Goal: Task Accomplishment & Management: Use online tool/utility

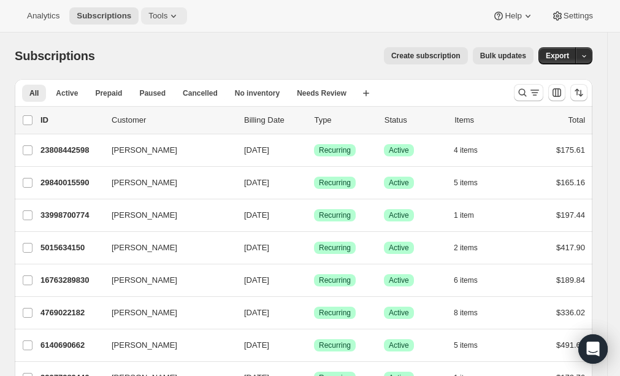
click at [174, 15] on icon at bounding box center [173, 16] width 12 height 12
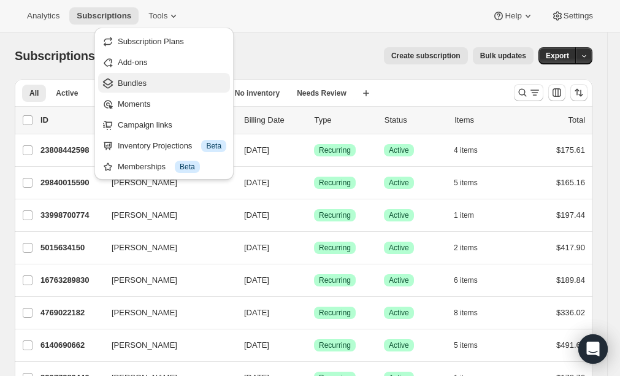
click at [146, 81] on span "Bundles" at bounding box center [132, 82] width 29 height 9
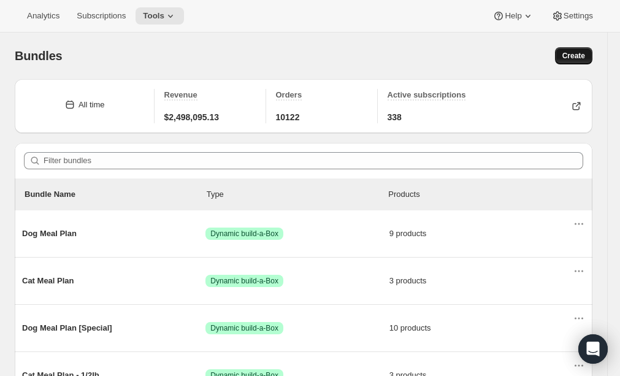
click at [575, 56] on span "Create" at bounding box center [573, 56] width 23 height 10
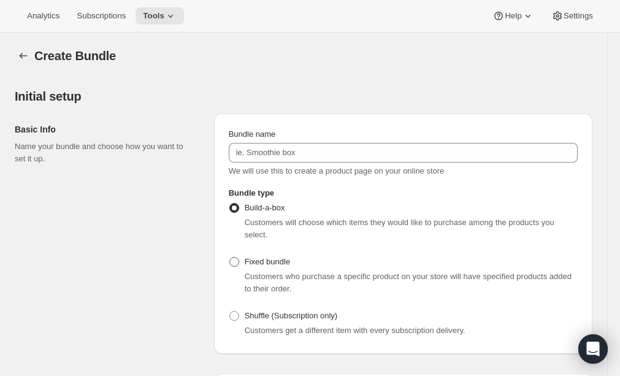
click at [234, 257] on span at bounding box center [234, 262] width 10 height 10
click at [230, 257] on input "Fixed bundle" at bounding box center [229, 257] width 1 height 1
radio input "true"
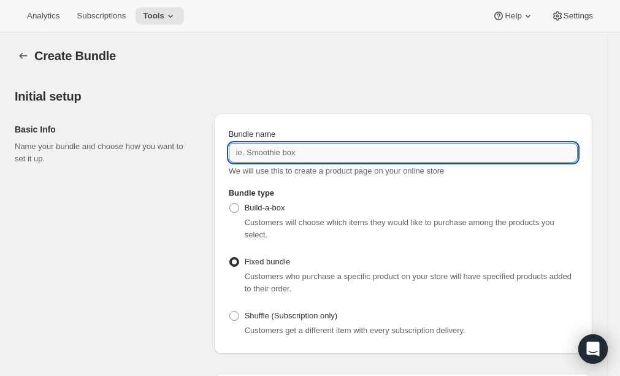
click at [353, 149] on input "Bundle name" at bounding box center [403, 153] width 349 height 20
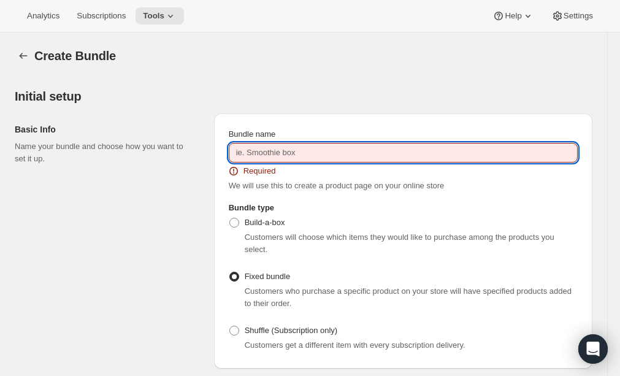
click at [292, 143] on input "Bundle name" at bounding box center [403, 153] width 349 height 20
paste input "Regular Dog Meal Trial Box"
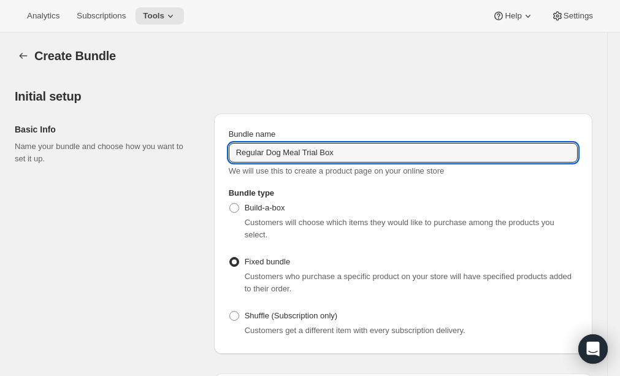
type input "Regular Dog Meal Trial Box"
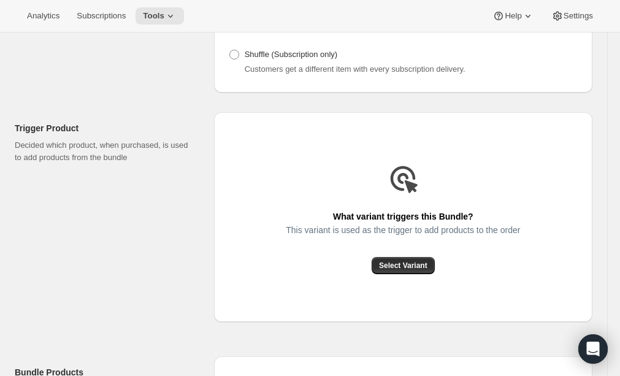
scroll to position [276, 0]
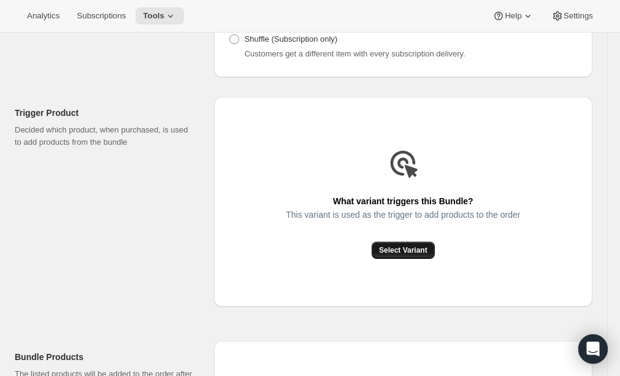
click at [396, 250] on span "Select Variant" at bounding box center [403, 250] width 48 height 10
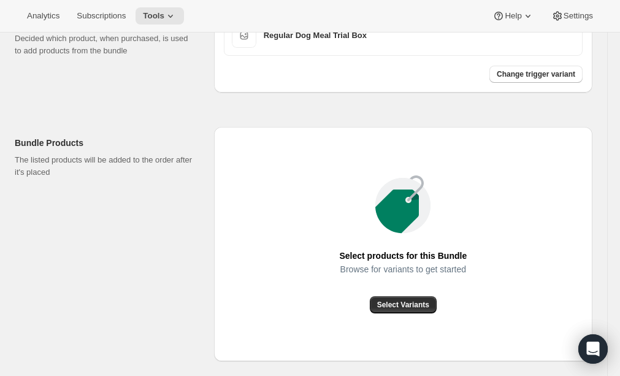
scroll to position [368, 0]
click at [415, 300] on span "Select Variants" at bounding box center [403, 304] width 52 height 10
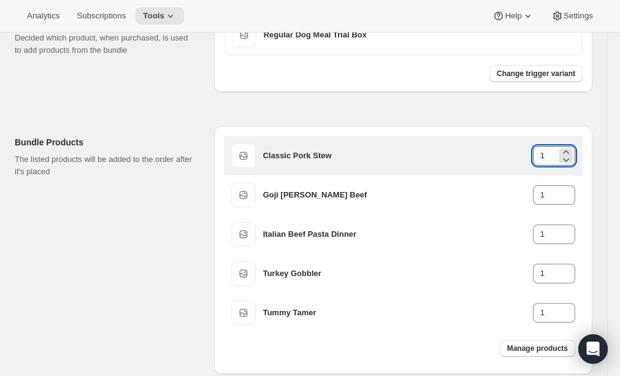
drag, startPoint x: 547, startPoint y: 158, endPoint x: 534, endPoint y: 158, distance: 12.9
click at [534, 158] on input "1" at bounding box center [544, 156] width 24 height 20
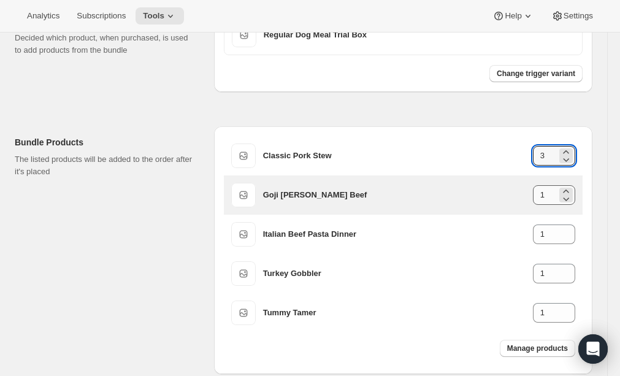
type input "3"
drag, startPoint x: 550, startPoint y: 195, endPoint x: 523, endPoint y: 195, distance: 27.0
click at [523, 195] on div "Goji [PERSON_NAME] Beef 1" at bounding box center [419, 195] width 312 height 20
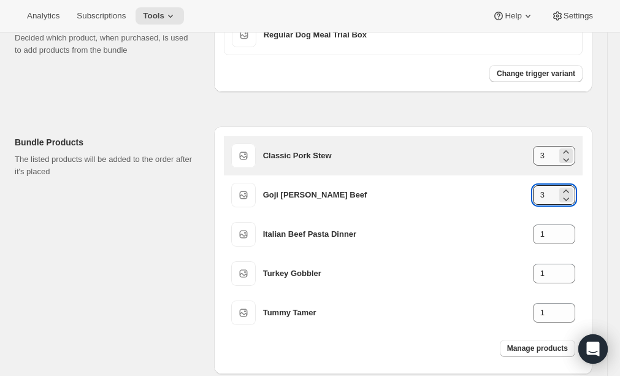
type input "3"
drag, startPoint x: 547, startPoint y: 160, endPoint x: 534, endPoint y: 160, distance: 12.9
click at [534, 160] on input "3" at bounding box center [544, 156] width 24 height 20
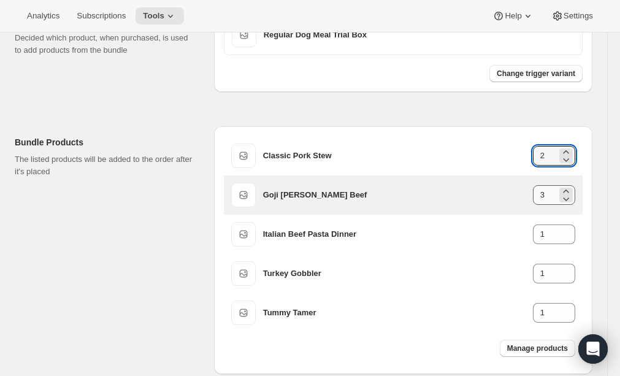
type input "2"
drag, startPoint x: 549, startPoint y: 195, endPoint x: 527, endPoint y: 195, distance: 22.1
click at [527, 195] on div "Goji [PERSON_NAME] Beef 3" at bounding box center [419, 195] width 312 height 20
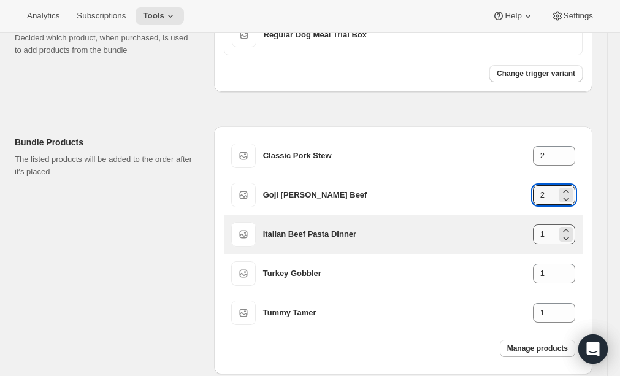
type input "2"
drag, startPoint x: 546, startPoint y: 237, endPoint x: 529, endPoint y: 237, distance: 16.5
click at [529, 237] on div "Italian Beef Pasta Dinner 1" at bounding box center [419, 234] width 312 height 20
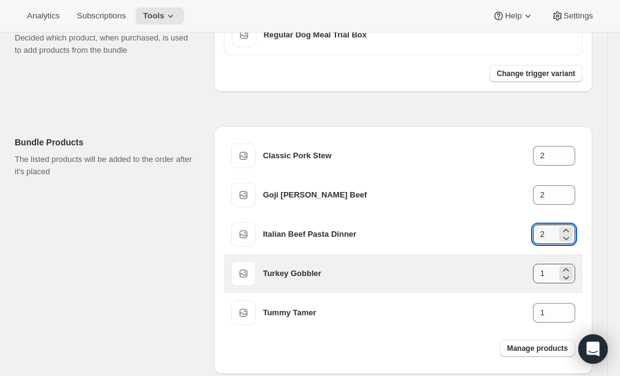
type input "2"
drag, startPoint x: 544, startPoint y: 275, endPoint x: 534, endPoint y: 275, distance: 10.4
click at [534, 275] on input "1" at bounding box center [544, 273] width 24 height 20
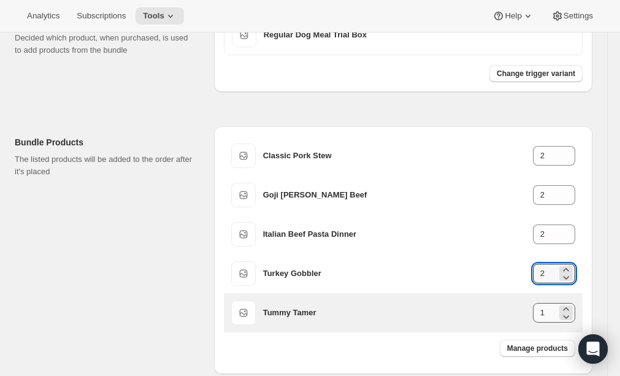
type input "2"
drag, startPoint x: 548, startPoint y: 317, endPoint x: 528, endPoint y: 317, distance: 19.6
click at [528, 317] on div "Tummy Tamer 1" at bounding box center [419, 313] width 312 height 20
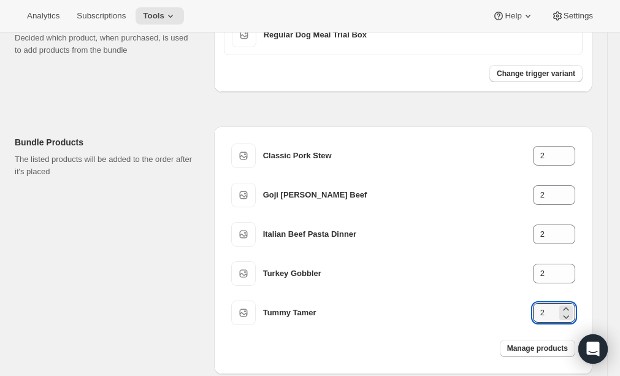
type input "2"
click at [434, 351] on div "Manage products" at bounding box center [403, 348] width 358 height 32
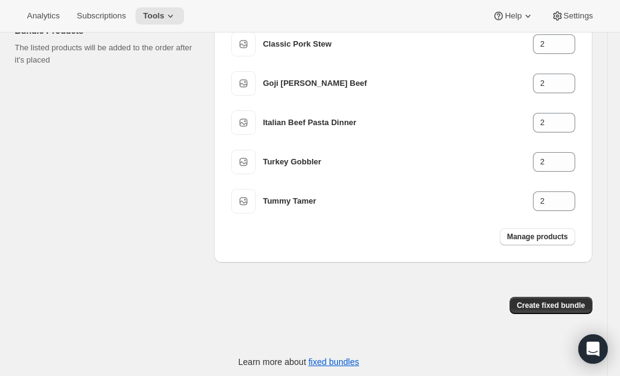
scroll to position [484, 0]
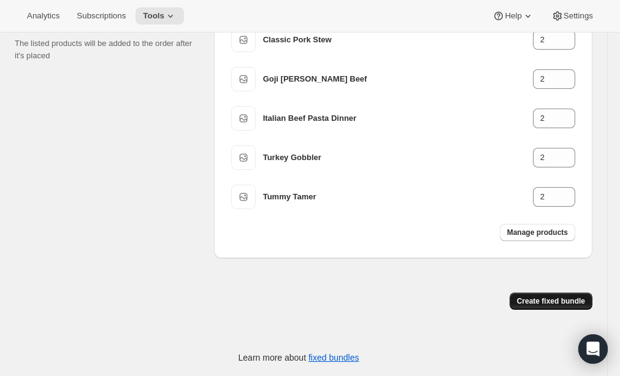
click at [532, 299] on span "Create fixed bundle" at bounding box center [551, 301] width 68 height 10
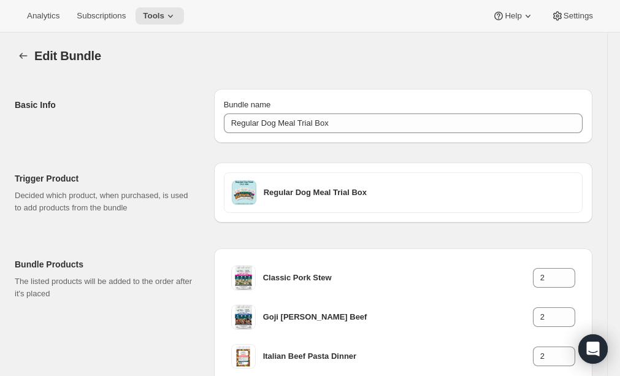
click at [113, 122] on div "Basic Info" at bounding box center [109, 116] width 189 height 54
click at [25, 57] on icon "Bundles" at bounding box center [23, 56] width 12 height 12
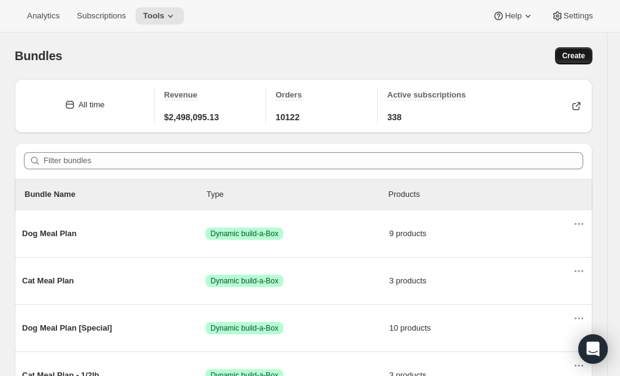
click at [579, 58] on span "Create" at bounding box center [573, 56] width 23 height 10
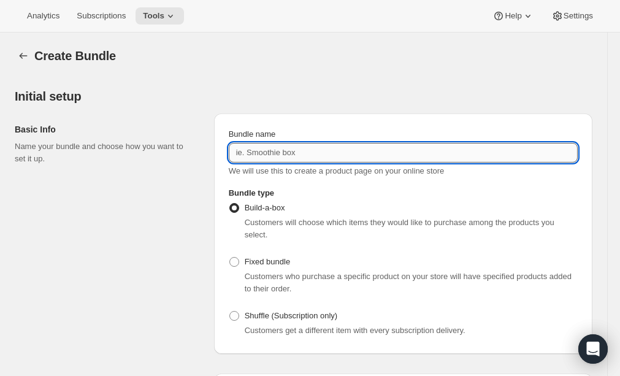
click at [291, 152] on input "Bundle name" at bounding box center [403, 153] width 349 height 20
paste input "Mixed Recipe Dog Meal Trial Box"
type input "Mixed Recipe Dog Meal Trial Box"
click at [234, 261] on span at bounding box center [234, 262] width 10 height 10
click at [230, 257] on input "Fixed bundle" at bounding box center [229, 257] width 1 height 1
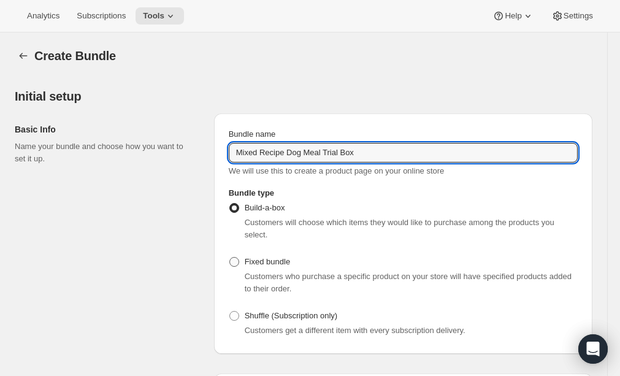
radio input "true"
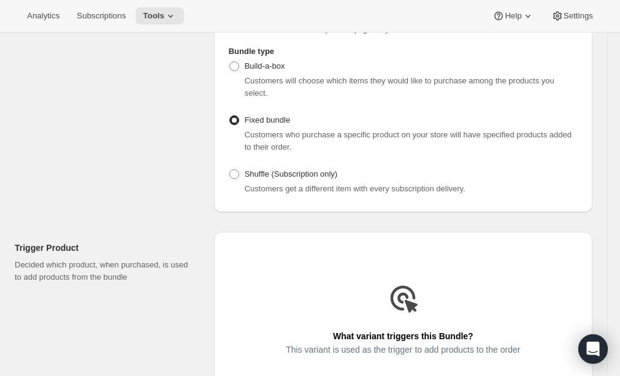
scroll to position [142, 0]
click at [395, 330] on span "What variant triggers this Bundle?" at bounding box center [403, 335] width 140 height 17
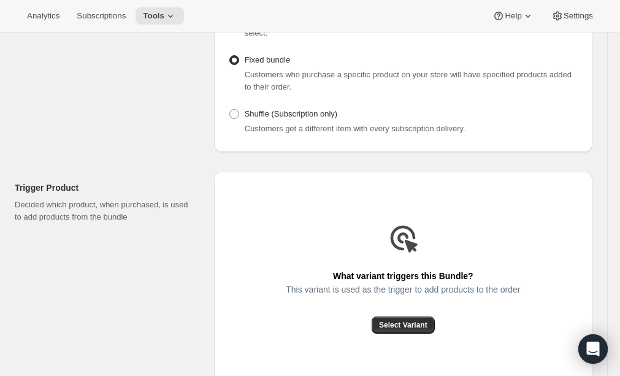
scroll to position [225, 0]
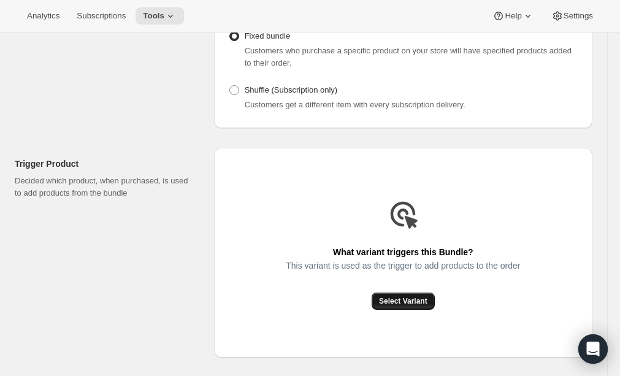
click at [407, 304] on span "Select Variant" at bounding box center [403, 301] width 48 height 10
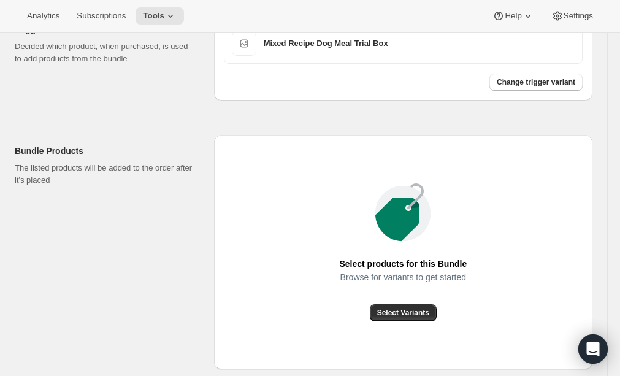
scroll to position [396, 0]
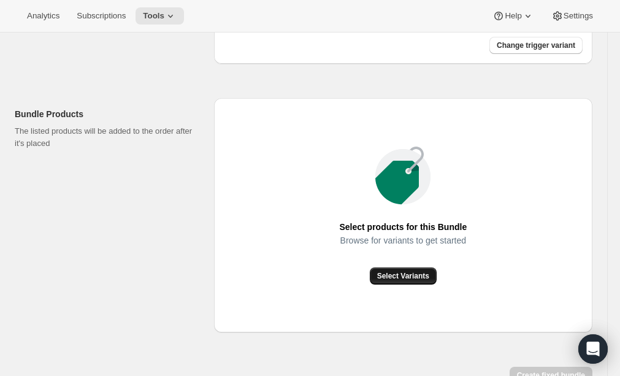
click at [403, 271] on span "Select Variants" at bounding box center [403, 276] width 52 height 10
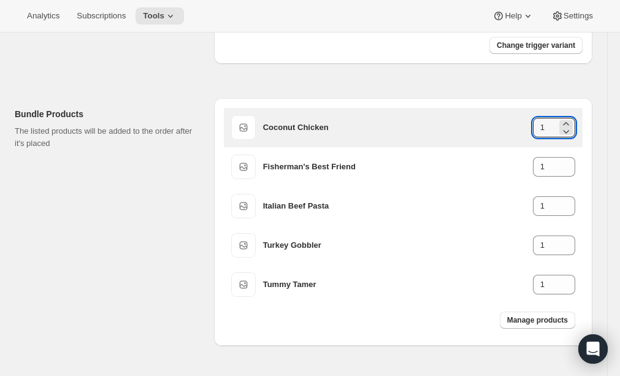
drag, startPoint x: 547, startPoint y: 127, endPoint x: 522, endPoint y: 127, distance: 25.1
click at [522, 127] on div "Coconut Chicken 1" at bounding box center [419, 128] width 312 height 20
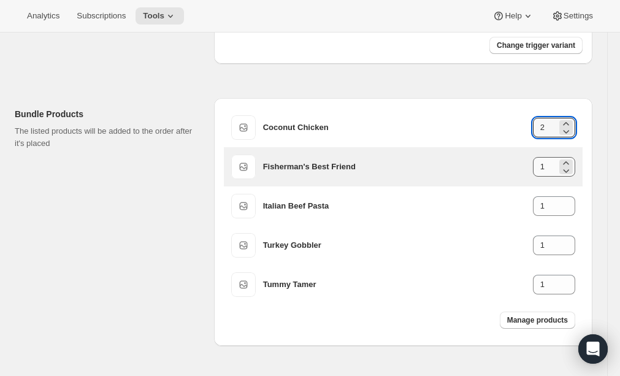
type input "2"
drag, startPoint x: 548, startPoint y: 165, endPoint x: 534, endPoint y: 165, distance: 13.5
click at [534, 165] on input "1" at bounding box center [544, 167] width 24 height 20
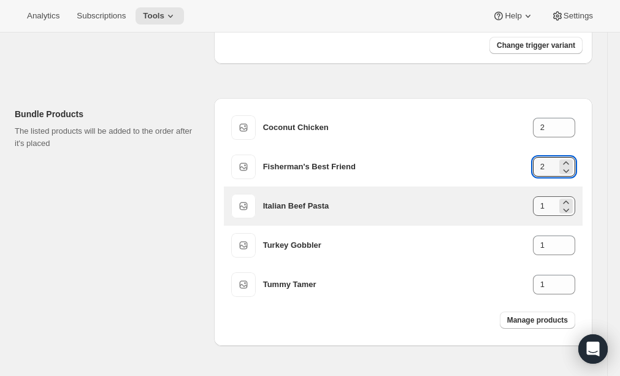
type input "2"
click at [534, 210] on input "1" at bounding box center [544, 206] width 24 height 20
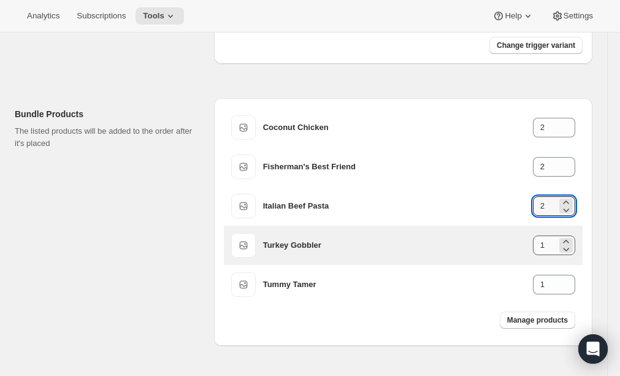
type input "2"
click at [532, 246] on input "1" at bounding box center [544, 245] width 24 height 20
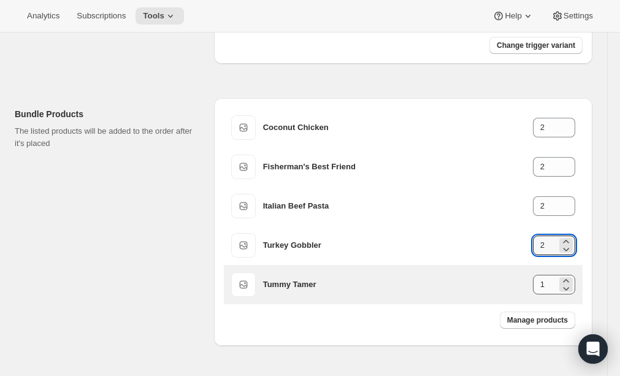
type input "2"
drag, startPoint x: 547, startPoint y: 287, endPoint x: 532, endPoint y: 287, distance: 15.3
click at [532, 287] on input "1" at bounding box center [544, 285] width 24 height 20
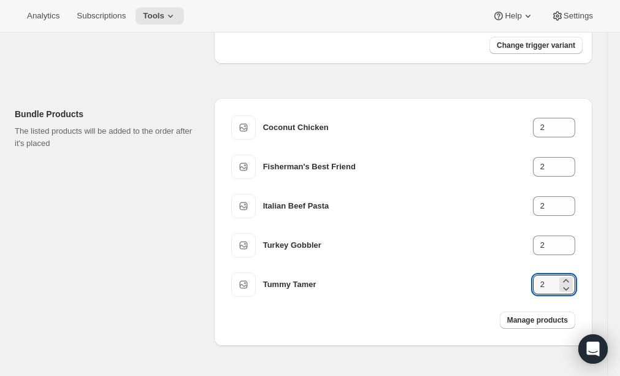
type input "2"
click at [457, 319] on div "Manage products" at bounding box center [403, 320] width 358 height 32
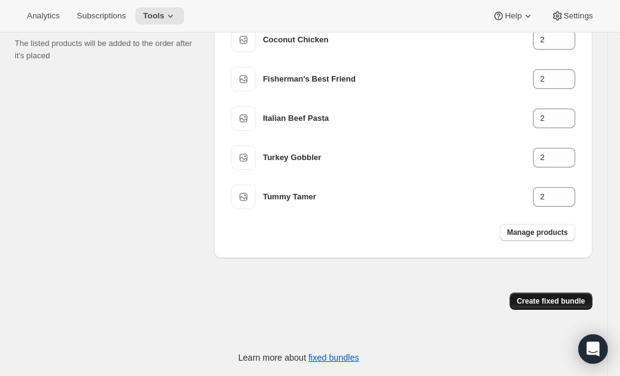
click at [580, 302] on span "Create fixed bundle" at bounding box center [551, 301] width 68 height 10
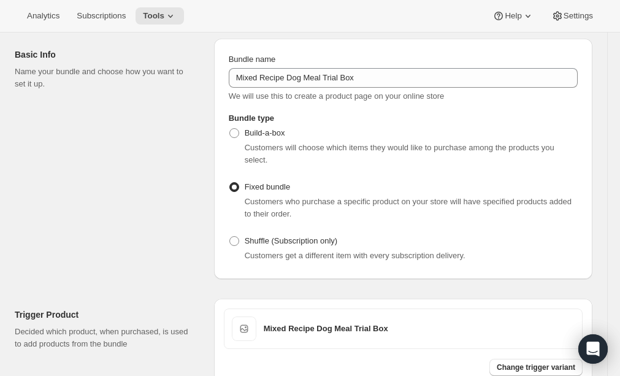
scroll to position [893, 0]
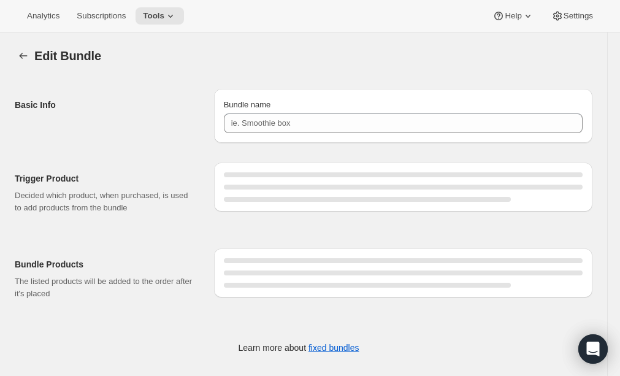
type input "Mixed Recipe Dog Meal Trial Box"
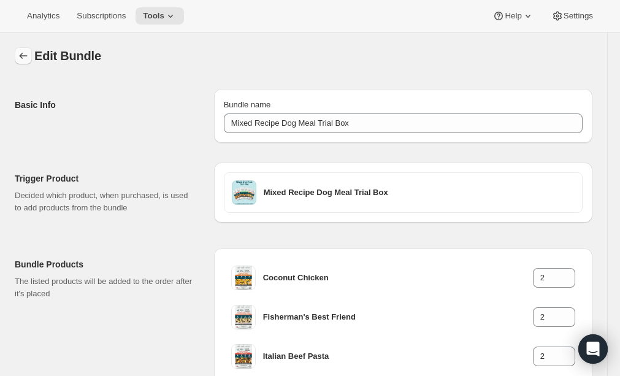
click at [26, 56] on icon "Bundles" at bounding box center [24, 56] width 8 height 6
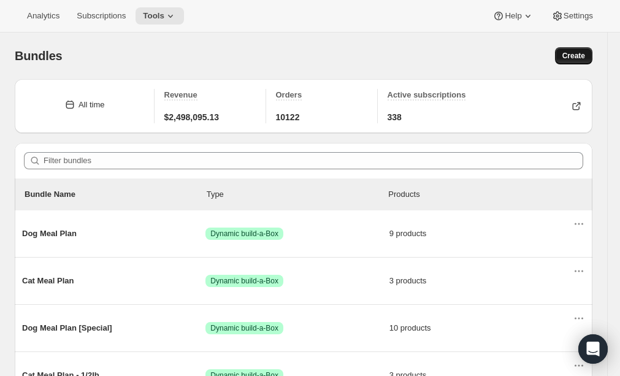
click at [569, 51] on span "Create" at bounding box center [573, 56] width 23 height 10
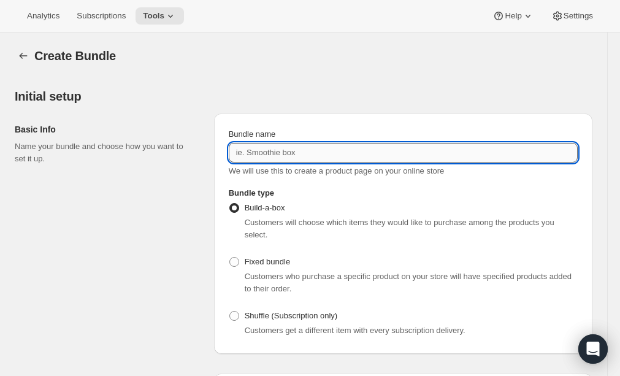
click at [312, 156] on input "Bundle name" at bounding box center [403, 153] width 349 height 20
paste input "Low Fat Dog Meal Trial Box"
type input "Low Fat Dog Meal Trial Box"
click at [232, 257] on span at bounding box center [234, 262] width 10 height 10
click at [230, 257] on input "Fixed bundle" at bounding box center [229, 257] width 1 height 1
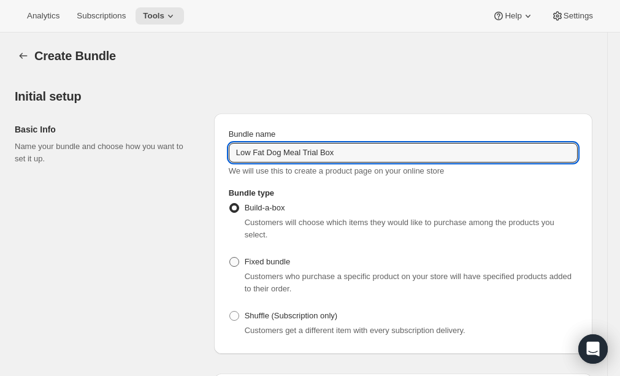
radio input "true"
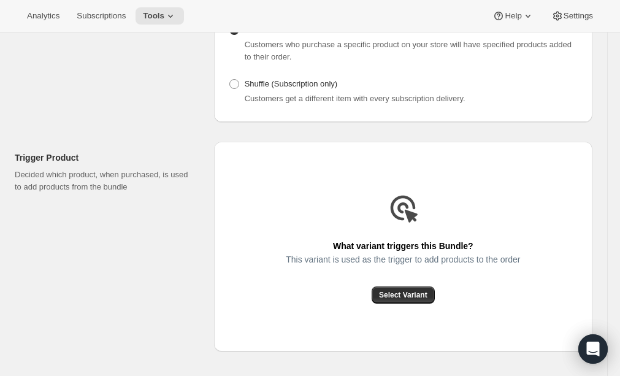
scroll to position [234, 0]
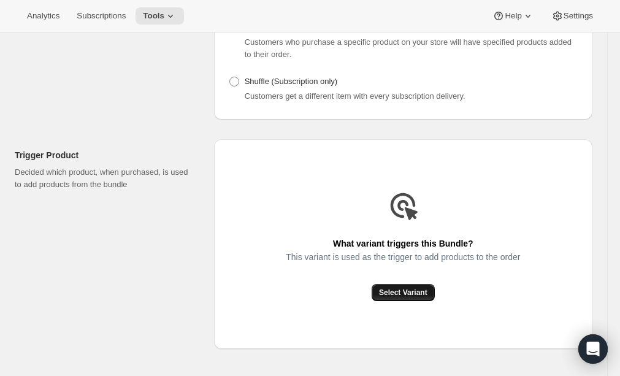
click at [417, 293] on span "Select Variant" at bounding box center [403, 292] width 48 height 10
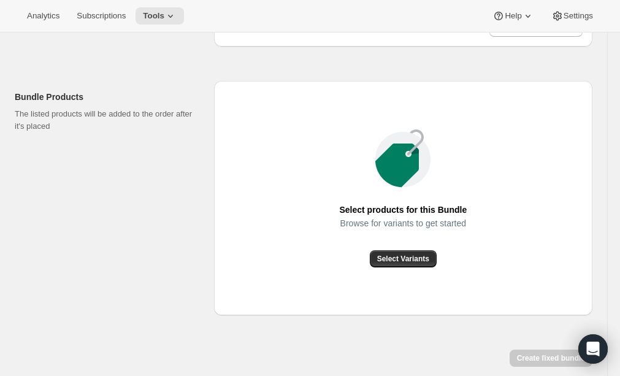
scroll to position [471, 0]
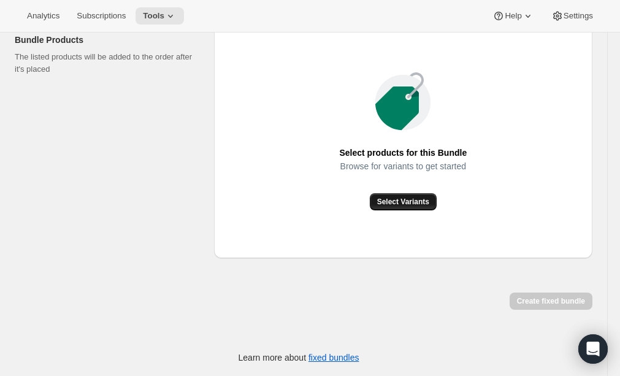
click at [425, 202] on span "Select Variants" at bounding box center [403, 202] width 52 height 10
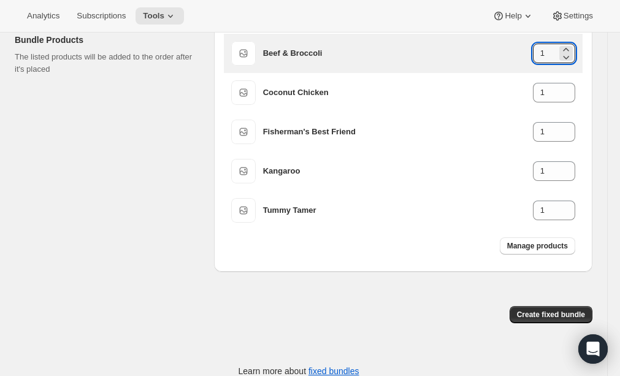
drag, startPoint x: 548, startPoint y: 53, endPoint x: 529, endPoint y: 53, distance: 19.0
click at [528, 53] on div "Beef & Broccoli 1" at bounding box center [419, 54] width 312 height 20
type input "2"
paste input "2"
type input "2"
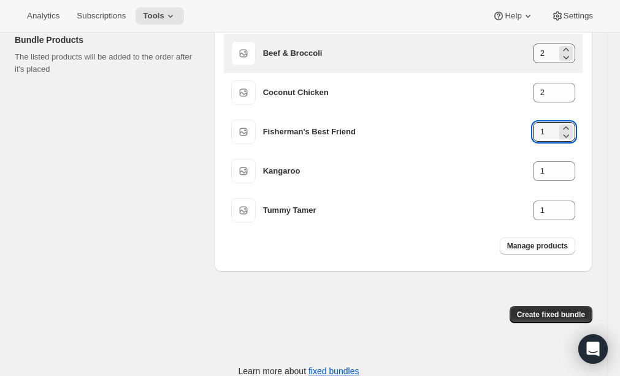
paste input "2"
type input "2"
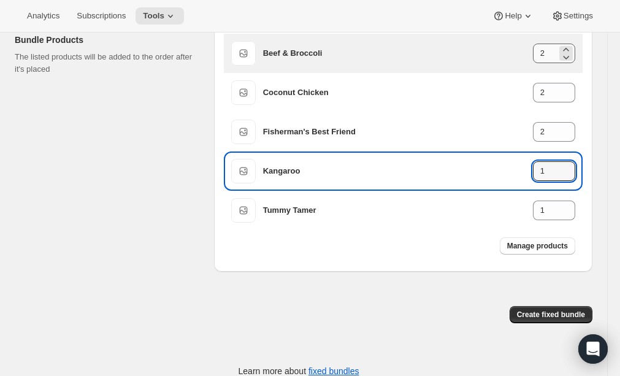
paste input "2"
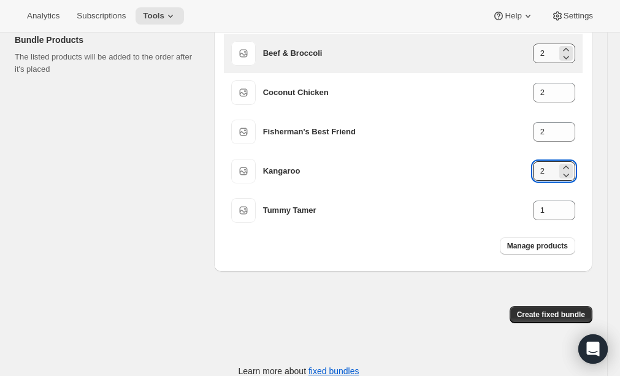
type input "2"
paste input "2"
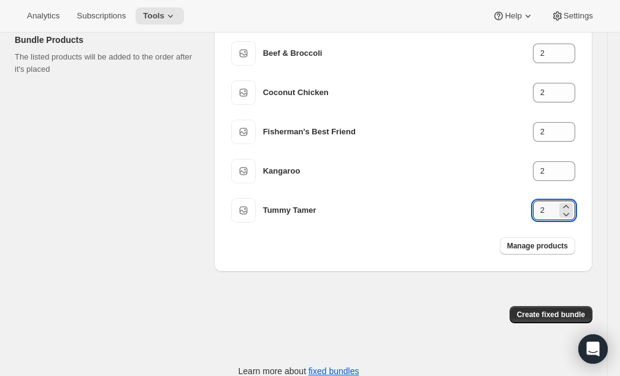
type input "2"
click at [384, 331] on div "Create fixed bundle" at bounding box center [403, 319] width 378 height 27
click at [530, 317] on span "Create fixed bundle" at bounding box center [551, 314] width 68 height 10
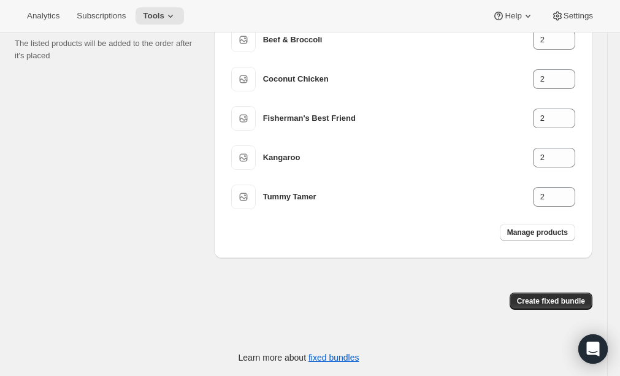
scroll to position [0, 0]
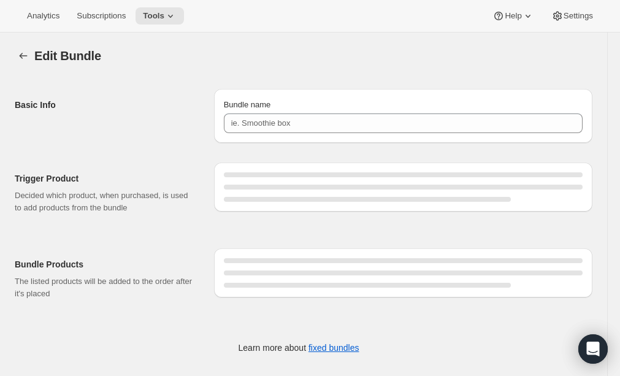
type input "Low Fat Dog Meal Trial Box"
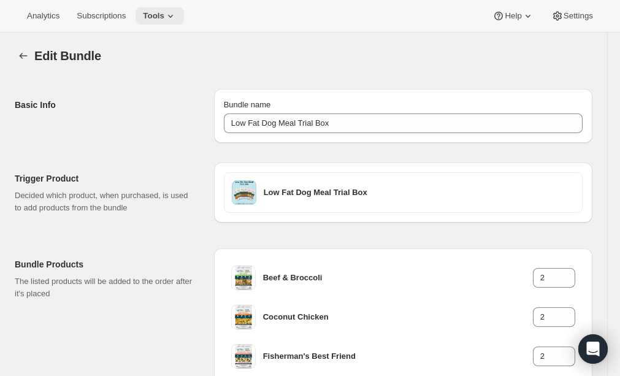
click at [176, 19] on icon at bounding box center [170, 16] width 12 height 12
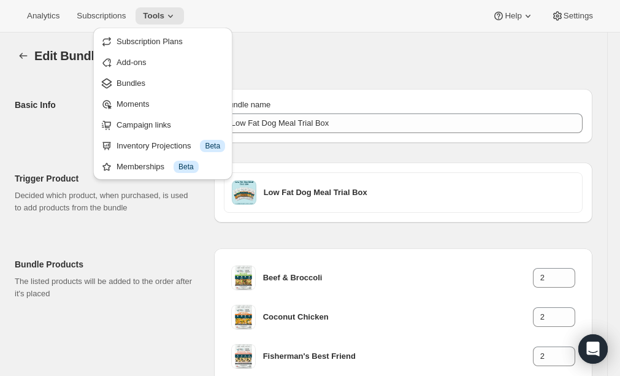
click at [325, 50] on div "Edit Bundle" at bounding box center [313, 55] width 558 height 17
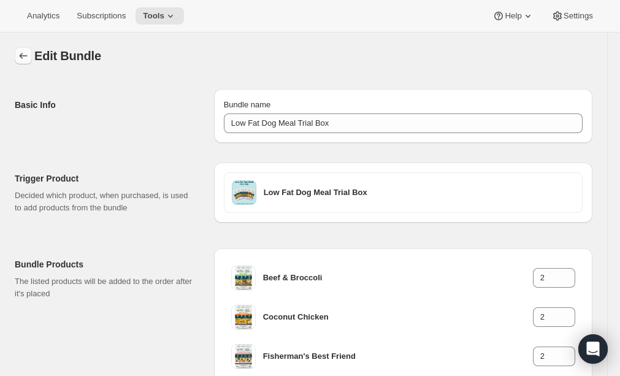
click at [25, 58] on icon "Bundles" at bounding box center [23, 56] width 12 height 12
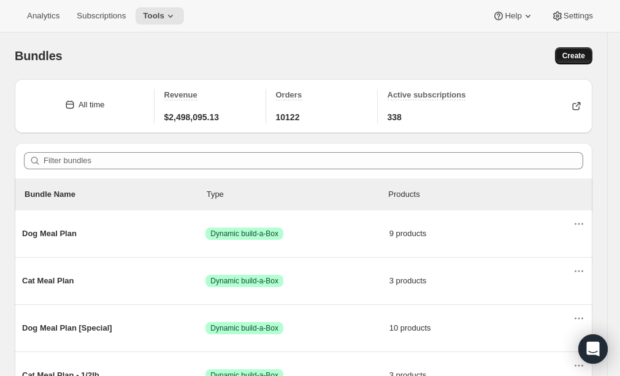
click at [576, 59] on span "Create" at bounding box center [573, 56] width 23 height 10
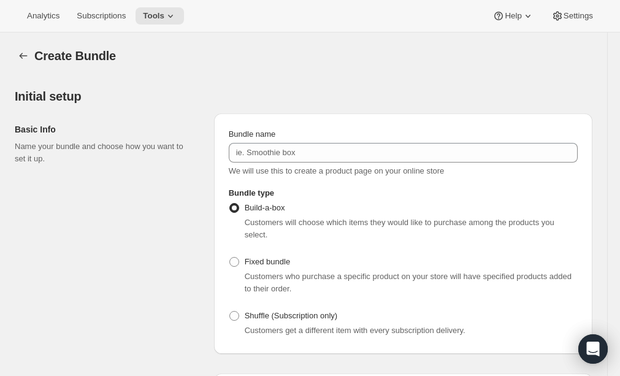
click at [304, 164] on div "Bundle name We will use this to create a product page on your online store" at bounding box center [403, 152] width 349 height 49
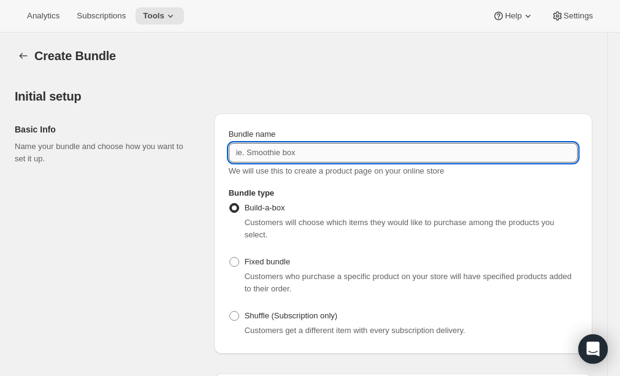
click at [321, 157] on input "Bundle name" at bounding box center [403, 153] width 349 height 20
paste input "Kangaroo Dog Meal Trial Box"
type input "Kangaroo Dog Meal Trial Box"
click at [234, 262] on span at bounding box center [234, 262] width 10 height 10
click at [230, 257] on input "Fixed bundle" at bounding box center [229, 257] width 1 height 1
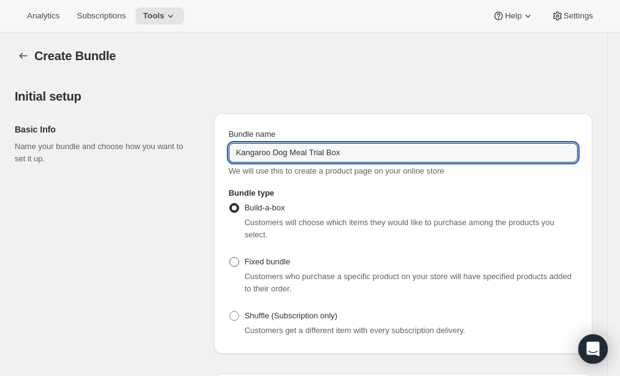
radio input "true"
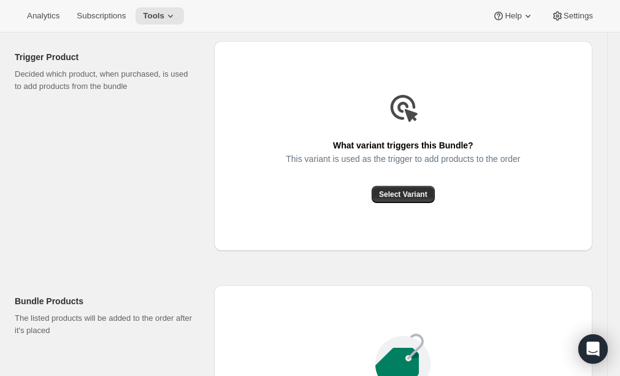
scroll to position [383, 0]
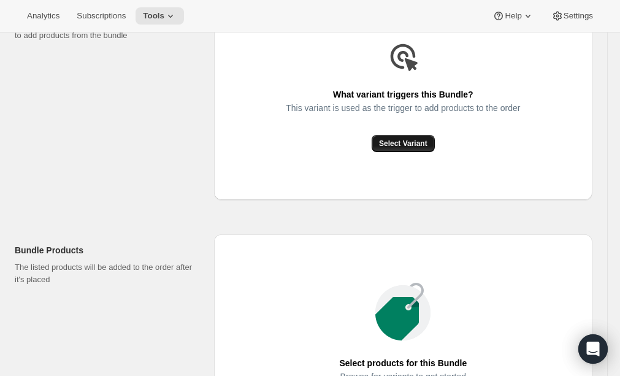
click at [402, 142] on span "Select Variant" at bounding box center [403, 143] width 48 height 10
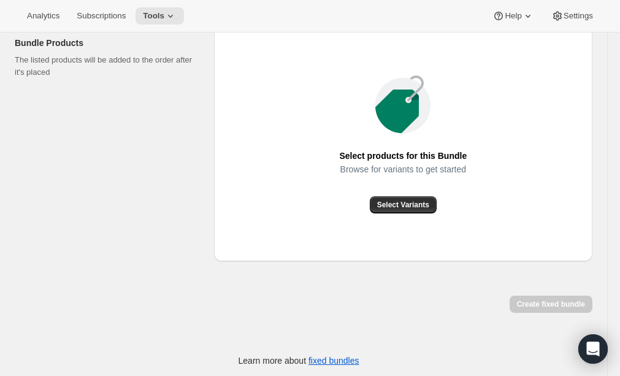
scroll to position [471, 0]
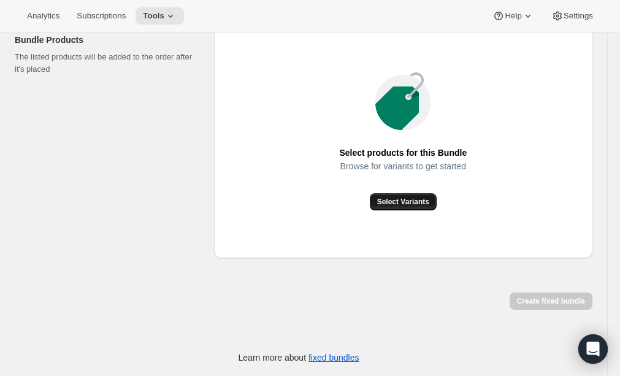
click at [427, 201] on span "Select Variants" at bounding box center [403, 202] width 52 height 10
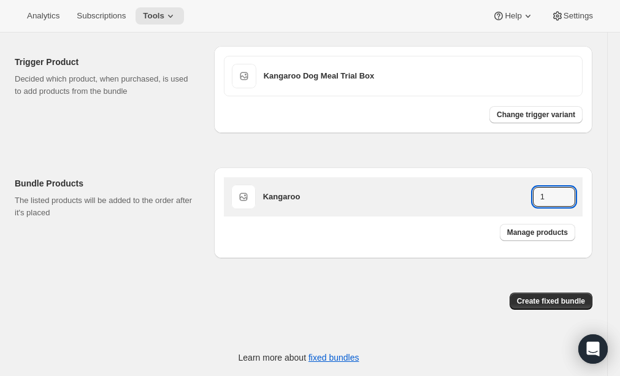
drag, startPoint x: 546, startPoint y: 199, endPoint x: 526, endPoint y: 194, distance: 20.2
click at [526, 194] on div "Kangaroo 1" at bounding box center [419, 197] width 312 height 20
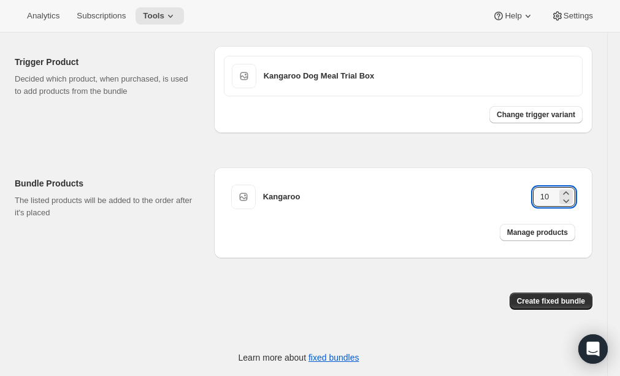
type input "10"
click at [404, 299] on div "Create fixed bundle" at bounding box center [403, 305] width 378 height 27
click at [553, 295] on button "Create fixed bundle" at bounding box center [550, 300] width 83 height 17
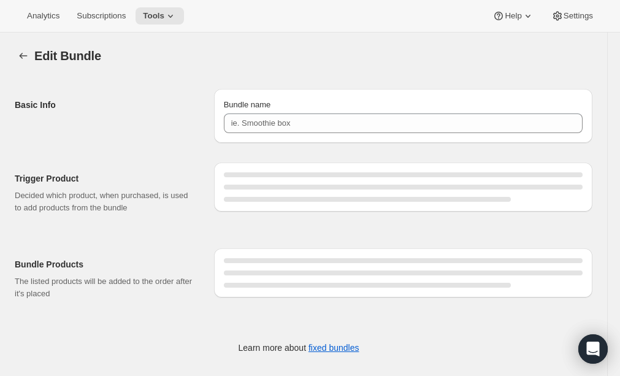
type input "Kangaroo Dog Meal Trial Box"
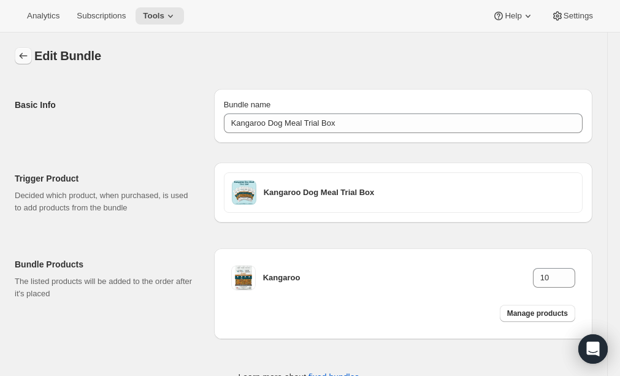
click at [20, 51] on icon "Bundles" at bounding box center [23, 56] width 12 height 12
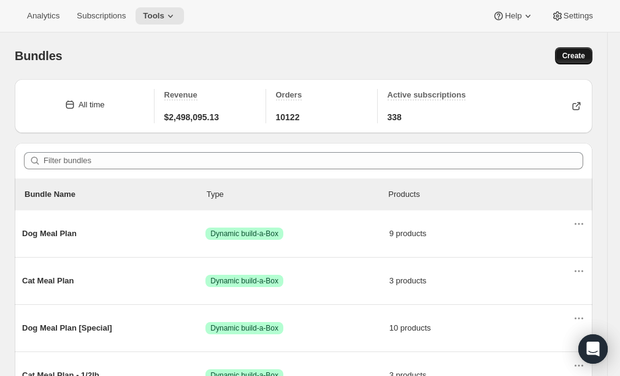
click at [570, 56] on span "Create" at bounding box center [573, 56] width 23 height 10
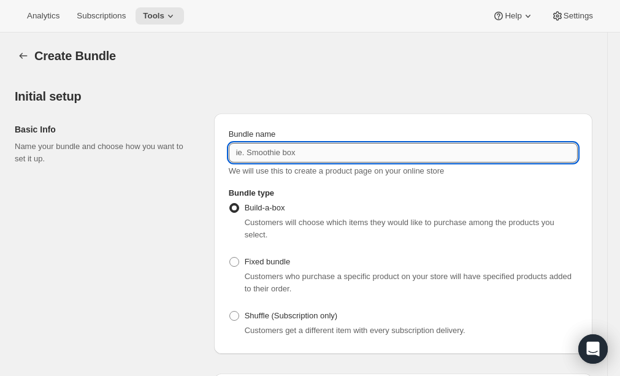
click at [347, 153] on input "Bundle name" at bounding box center [403, 153] width 349 height 20
type input "Puppy Trial Box"
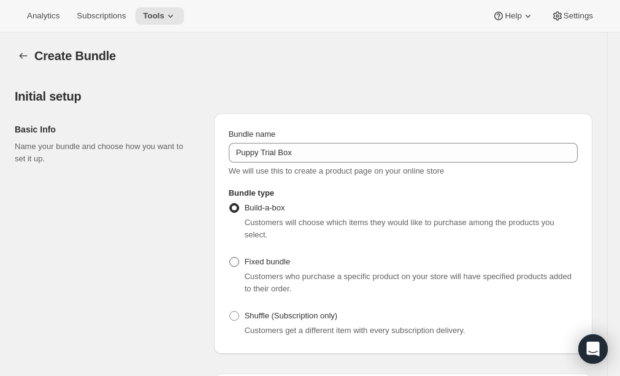
click at [237, 260] on span at bounding box center [234, 262] width 10 height 10
click at [230, 257] on input "Fixed bundle" at bounding box center [229, 257] width 1 height 1
radio input "true"
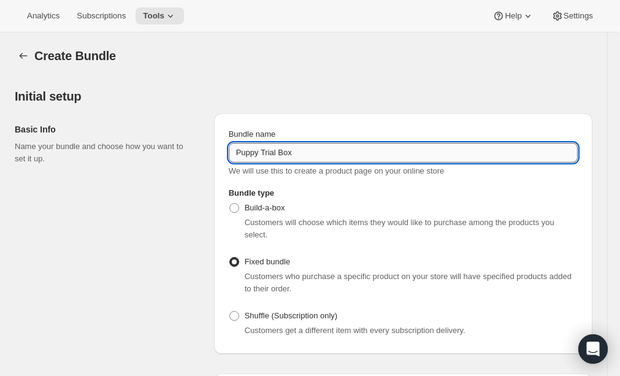
click at [324, 150] on input "Puppy Trial Box" at bounding box center [403, 153] width 349 height 20
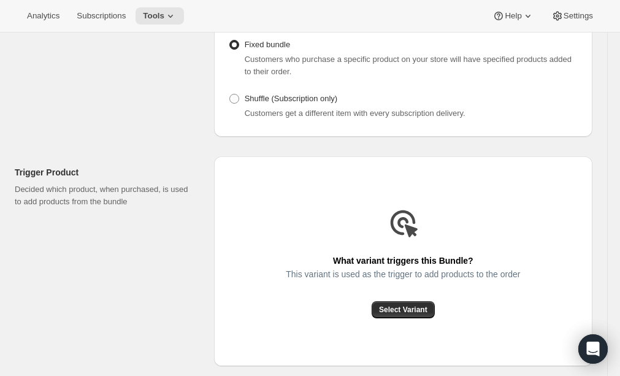
scroll to position [228, 0]
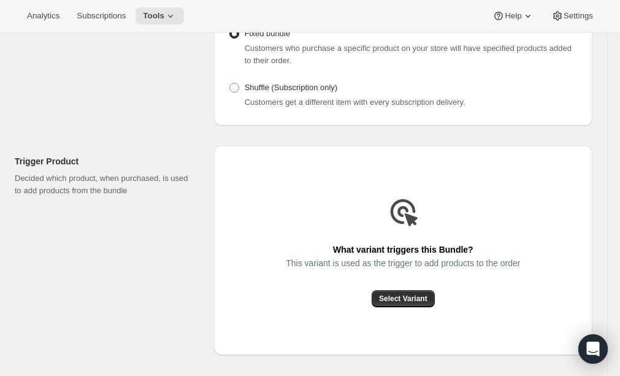
click at [412, 309] on div "What variant triggers this Bundle? This variant is used as the trigger to add p…" at bounding box center [403, 250] width 378 height 210
click at [415, 298] on span "Select Variant" at bounding box center [403, 299] width 48 height 10
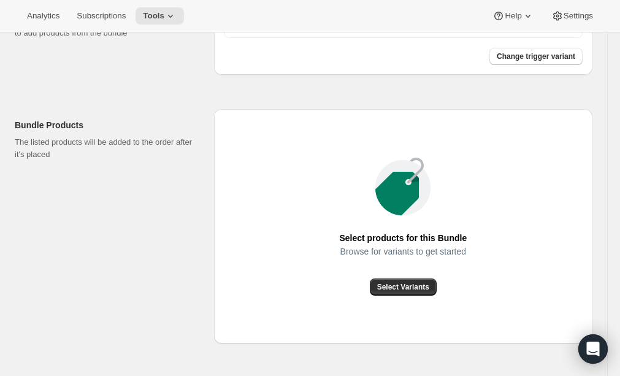
scroll to position [387, 0]
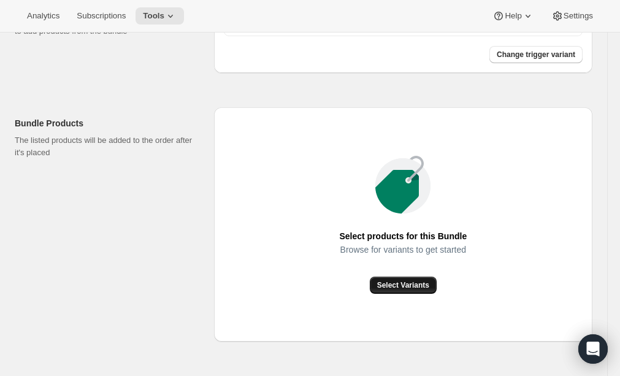
click at [393, 287] on span "Select Variants" at bounding box center [403, 285] width 52 height 10
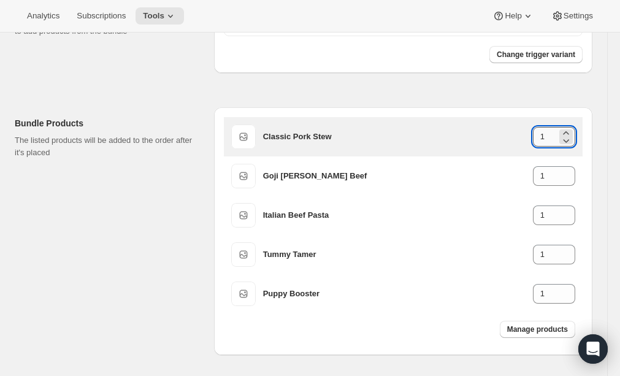
drag, startPoint x: 544, startPoint y: 135, endPoint x: 536, endPoint y: 135, distance: 8.0
click at [534, 135] on input "1" at bounding box center [544, 137] width 24 height 20
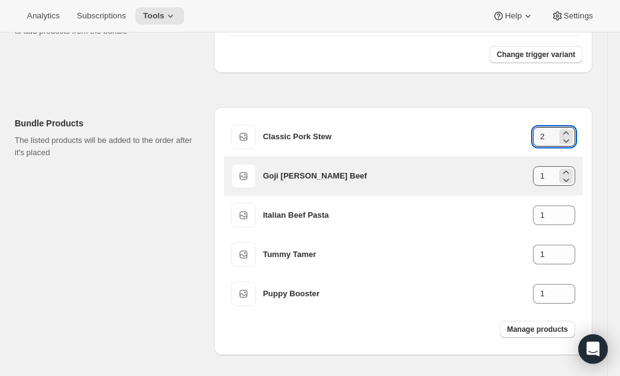
type input "2"
drag, startPoint x: 548, startPoint y: 175, endPoint x: 521, endPoint y: 178, distance: 27.1
click at [525, 175] on div "Goji [PERSON_NAME] Beef 1" at bounding box center [419, 176] width 312 height 20
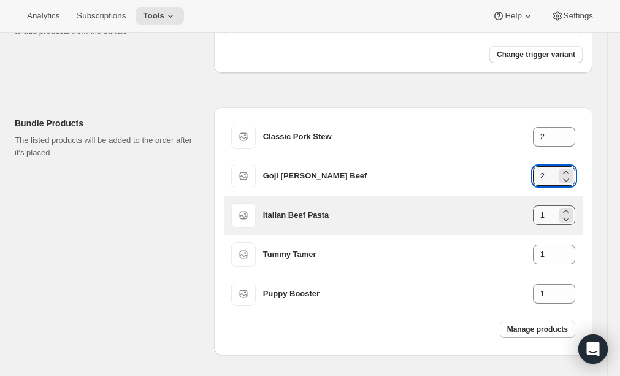
type input "2"
drag, startPoint x: 545, startPoint y: 216, endPoint x: 527, endPoint y: 219, distance: 18.7
click at [524, 216] on div "Italian Beef Pasta 1" at bounding box center [419, 215] width 312 height 20
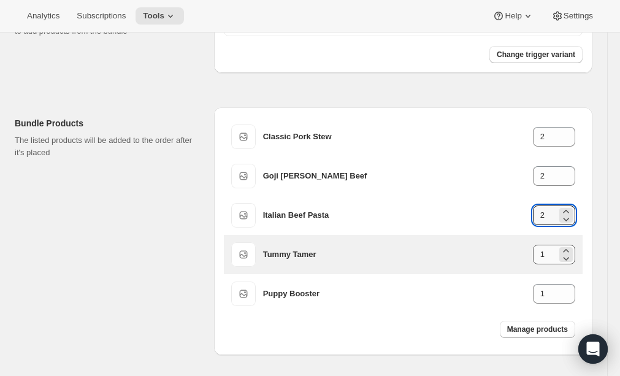
type input "2"
drag, startPoint x: 546, startPoint y: 254, endPoint x: 528, endPoint y: 254, distance: 18.4
click at [528, 254] on div "Tummy Tamer 1" at bounding box center [419, 254] width 312 height 20
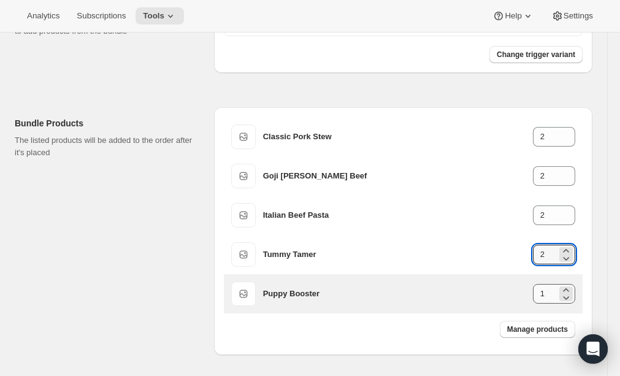
type input "2"
drag, startPoint x: 548, startPoint y: 298, endPoint x: 518, endPoint y: 295, distance: 30.1
click at [518, 295] on div "Puppy Booster 1" at bounding box center [419, 294] width 312 height 20
drag, startPoint x: 545, startPoint y: 296, endPoint x: 532, endPoint y: 295, distance: 12.9
click at [532, 295] on input "2" at bounding box center [544, 294] width 24 height 20
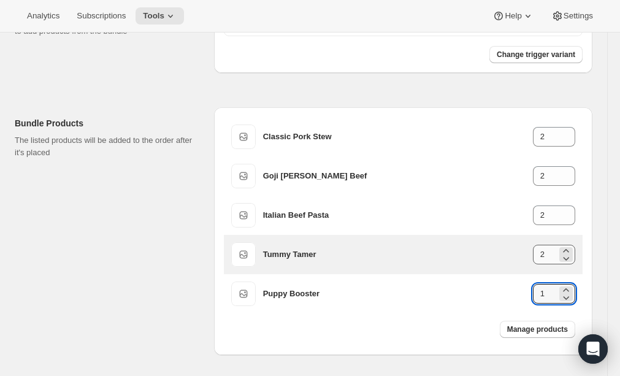
type input "1"
drag, startPoint x: 548, startPoint y: 256, endPoint x: 523, endPoint y: 256, distance: 25.1
click at [525, 256] on div "Tummy Tamer 2" at bounding box center [419, 254] width 312 height 20
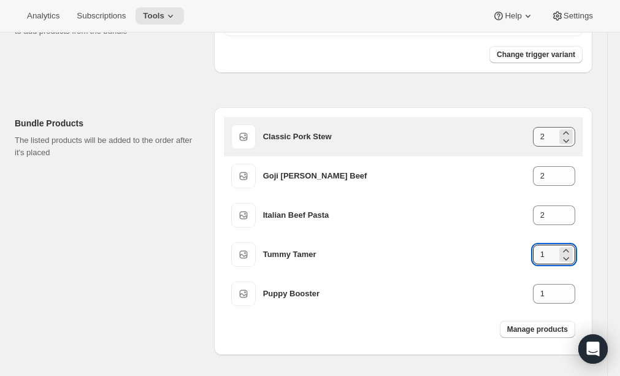
type input "1"
drag, startPoint x: 548, startPoint y: 139, endPoint x: 524, endPoint y: 137, distance: 24.0
click at [525, 137] on div "Classic Pork Stew 2" at bounding box center [419, 137] width 312 height 20
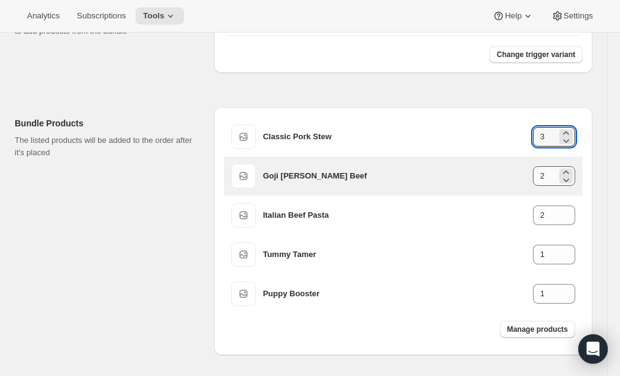
type input "3"
drag, startPoint x: 549, startPoint y: 175, endPoint x: 525, endPoint y: 175, distance: 23.9
click at [528, 175] on div "Goji [PERSON_NAME] Beef 2" at bounding box center [419, 176] width 312 height 20
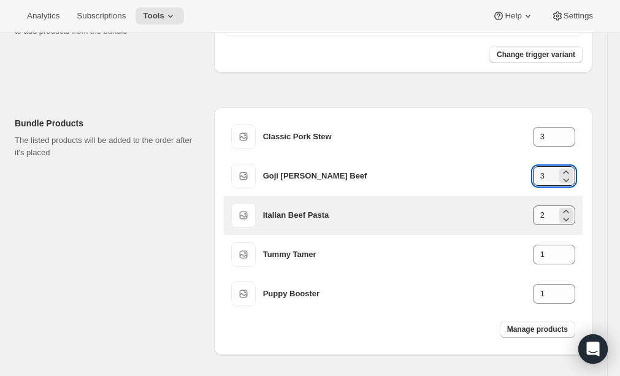
type input "3"
drag, startPoint x: 548, startPoint y: 213, endPoint x: 521, endPoint y: 213, distance: 27.0
click at [521, 213] on div "Italian Beef Pasta 2" at bounding box center [419, 215] width 312 height 20
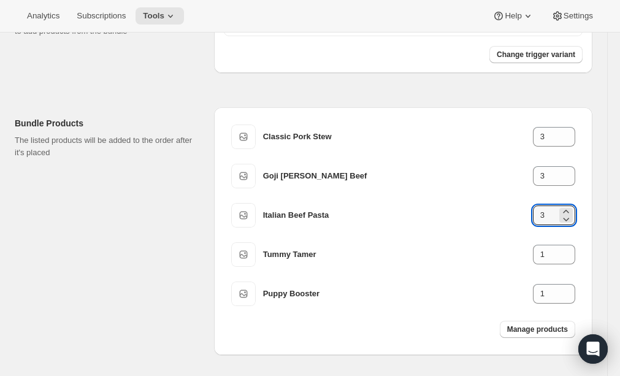
type input "3"
click at [449, 332] on div "Manage products" at bounding box center [403, 329] width 358 height 32
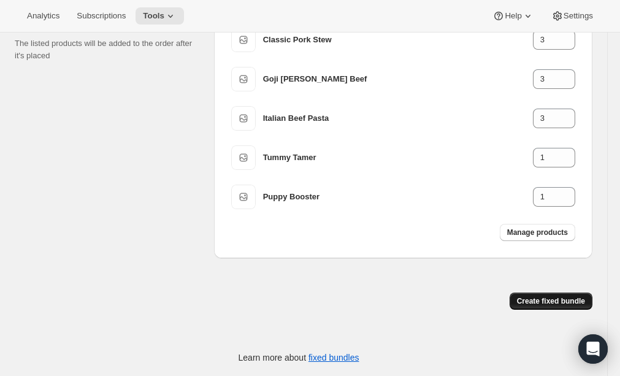
click at [579, 297] on span "Create fixed bundle" at bounding box center [551, 301] width 68 height 10
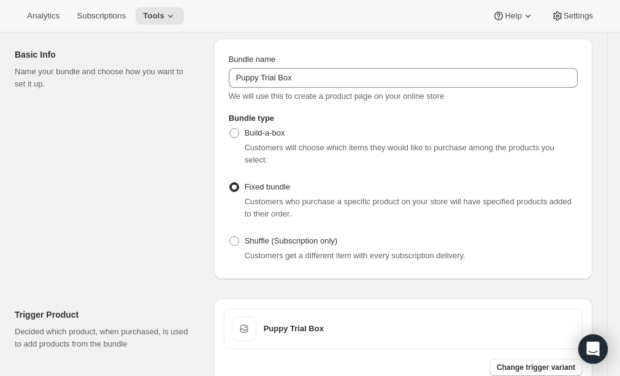
scroll to position [893, 0]
